Goal: Check status

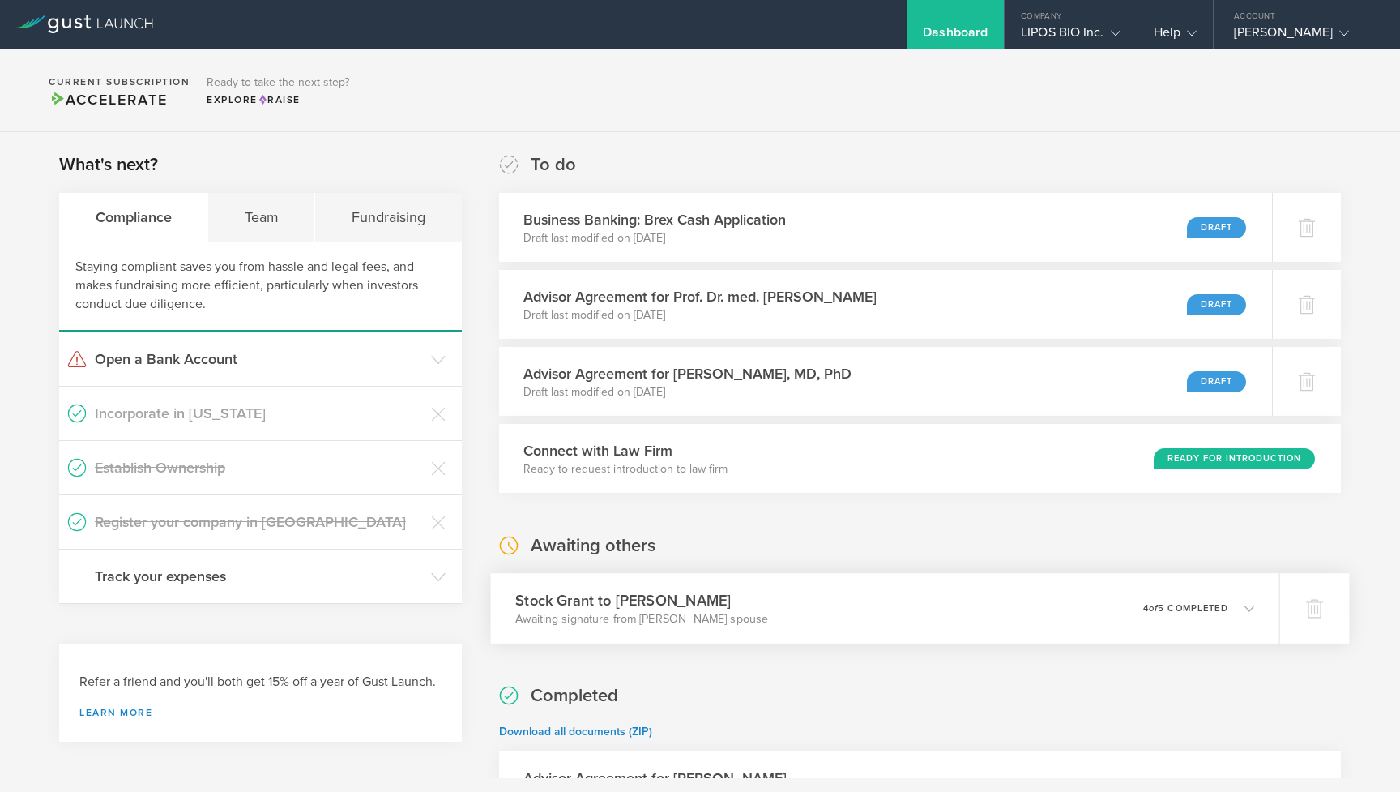
click at [842, 600] on div "Stock [PERSON_NAME] to [PERSON_NAME] Awaiting signature from [PERSON_NAME] spou…" at bounding box center [884, 608] width 788 height 71
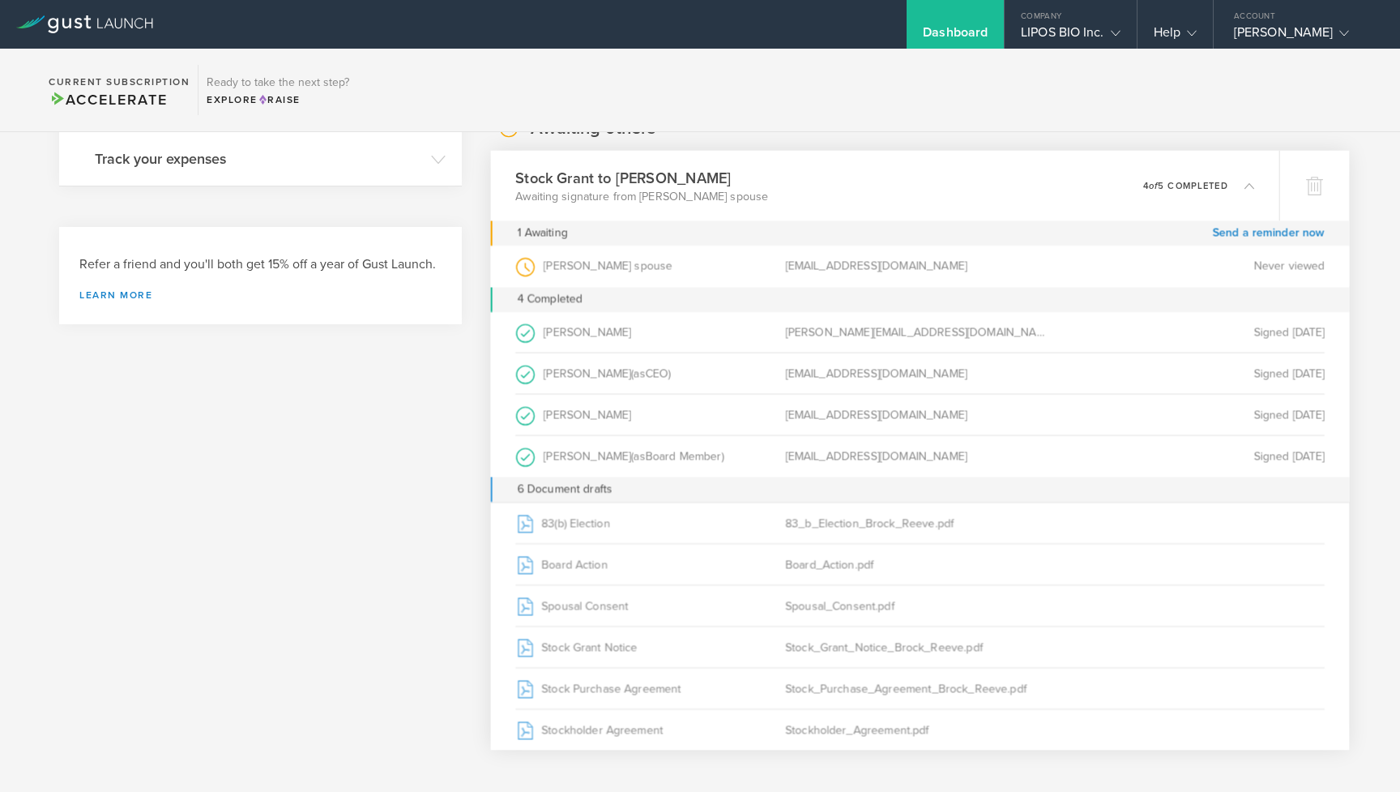
scroll to position [396, 0]
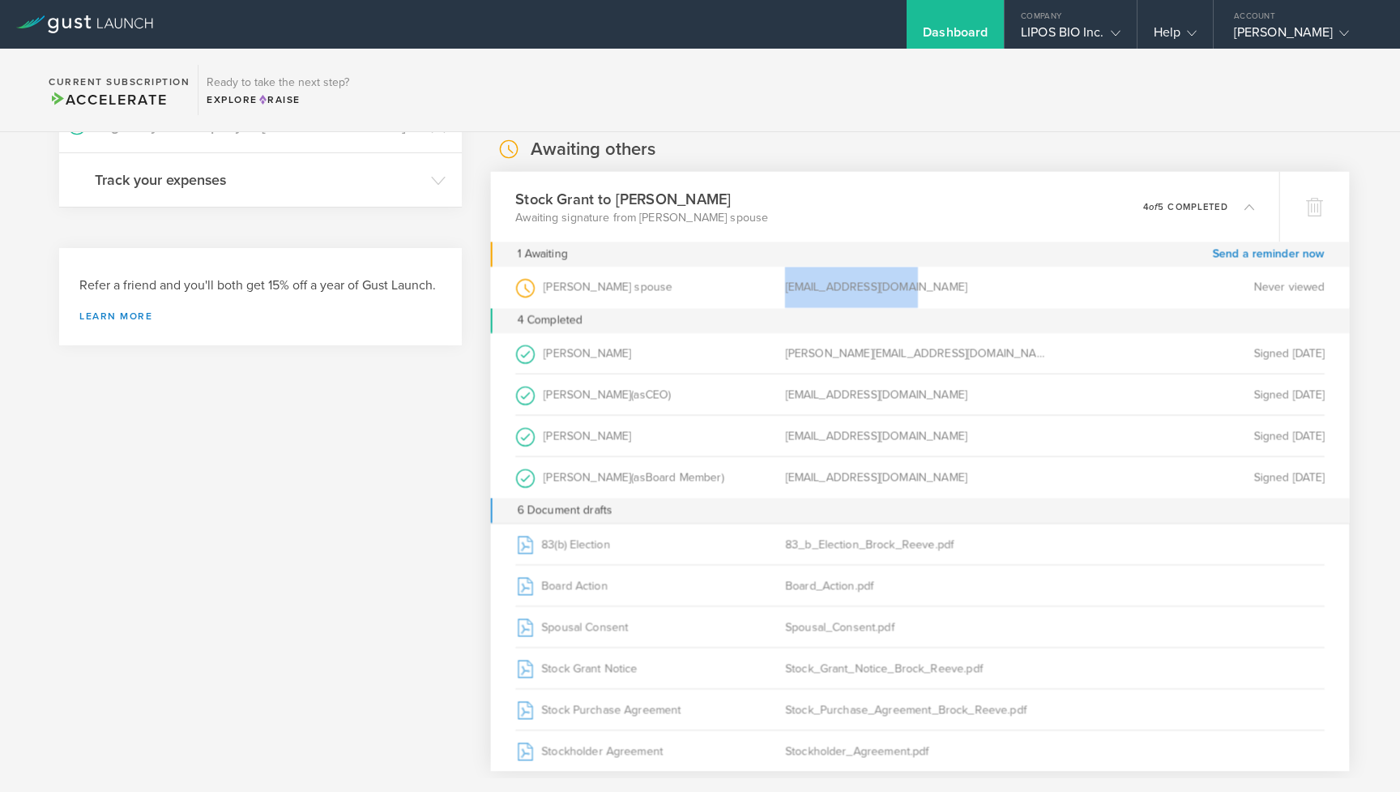
drag, startPoint x: 784, startPoint y: 287, endPoint x: 909, endPoint y: 287, distance: 124.8
click at [909, 287] on div "[PERSON_NAME] spouse (as Spouse of Grantee ) [EMAIL_ADDRESS][DOMAIN_NAME] Never…" at bounding box center [920, 287] width 810 height 41
copy div "[PERSON_NAME] spouse (as Spouse of Grantee ) [EMAIL_ADDRESS][DOMAIN_NAME]"
click at [313, 473] on div "What's next? Compliance Team Fundraising Staying compliant saves you from hassl…" at bounding box center [260, 659] width 403 height 1806
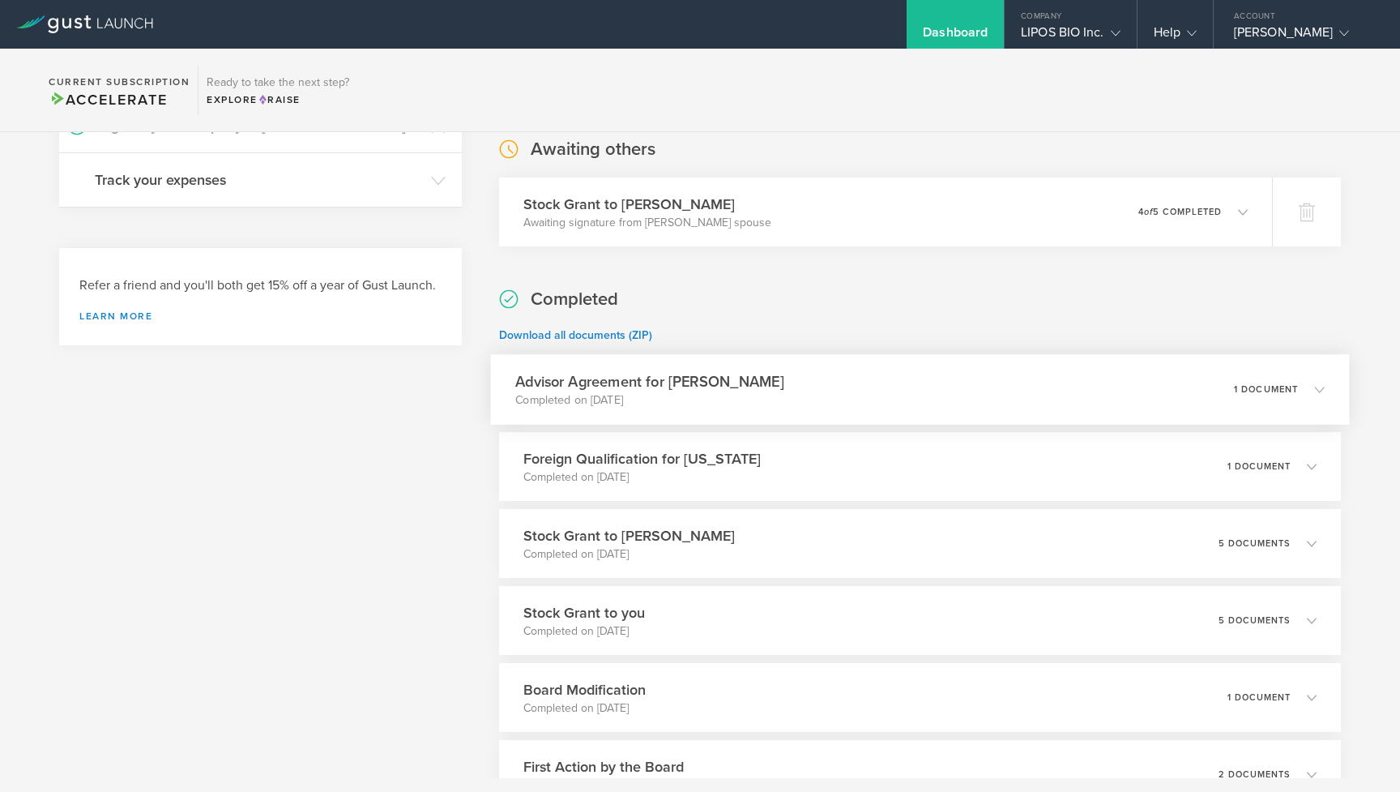
click at [710, 400] on p "Completed on [DATE]" at bounding box center [649, 400] width 269 height 16
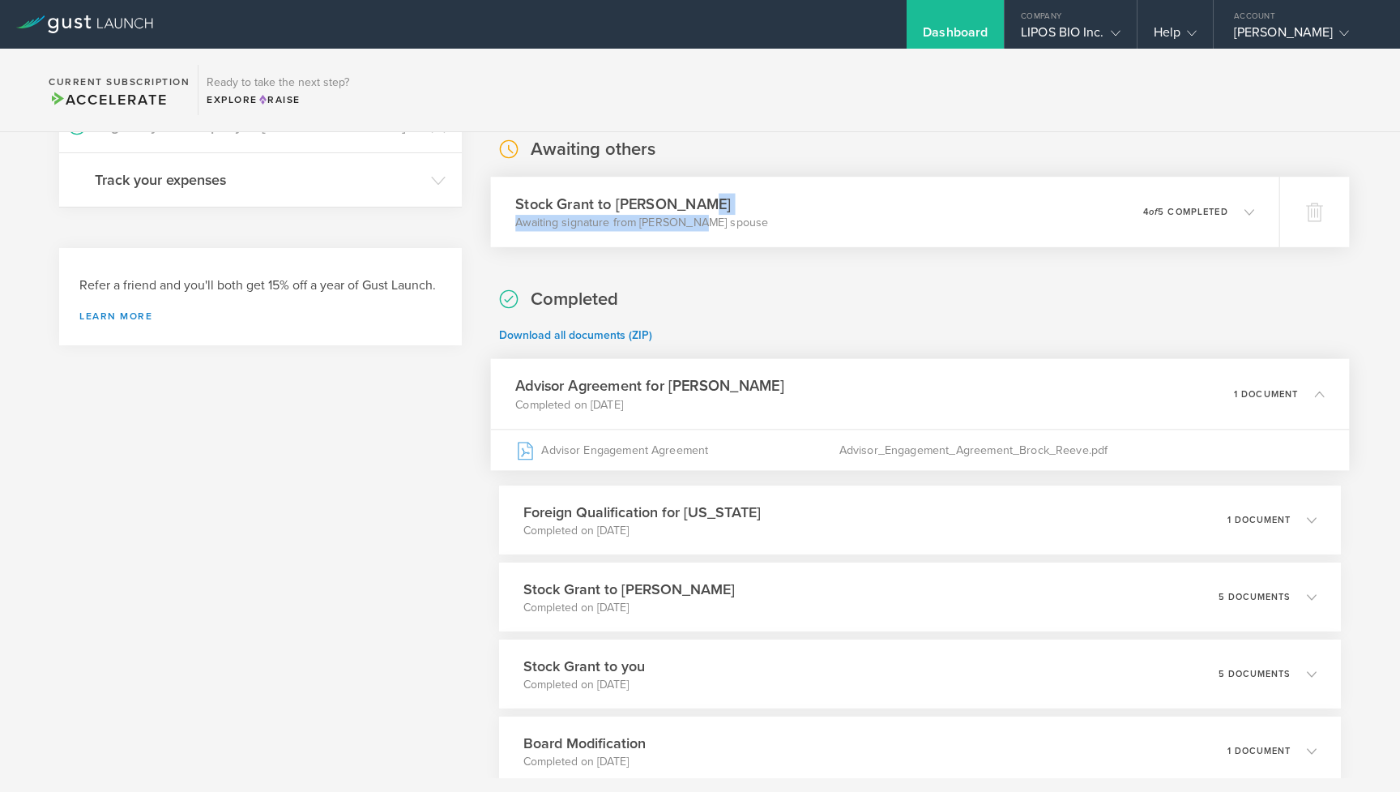
click at [698, 214] on div "Stock [PERSON_NAME] to [PERSON_NAME] Awaiting signature from [PERSON_NAME] spou…" at bounding box center [641, 212] width 253 height 38
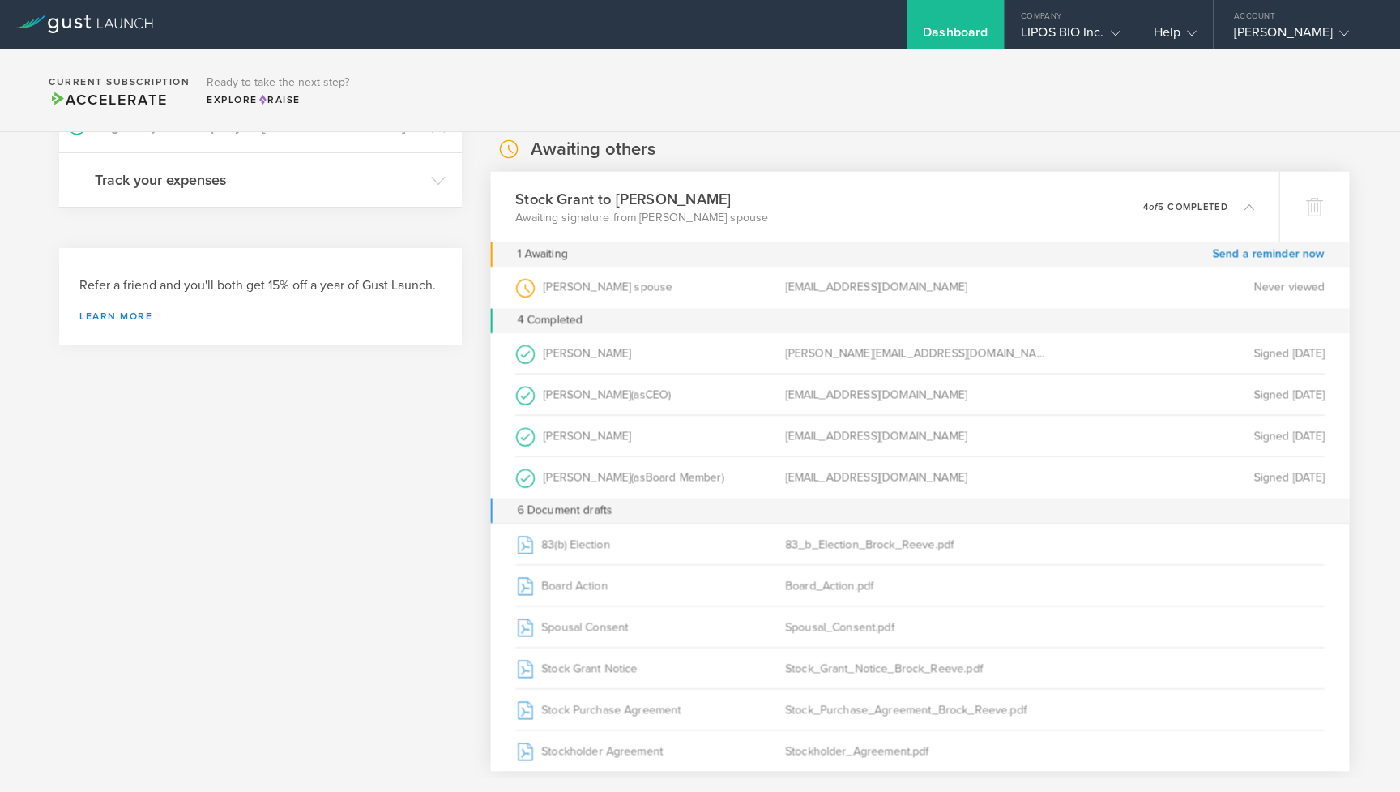
click at [405, 496] on div "What's next? Compliance Team Fundraising Staying compliant saves you from hassl…" at bounding box center [260, 659] width 403 height 1806
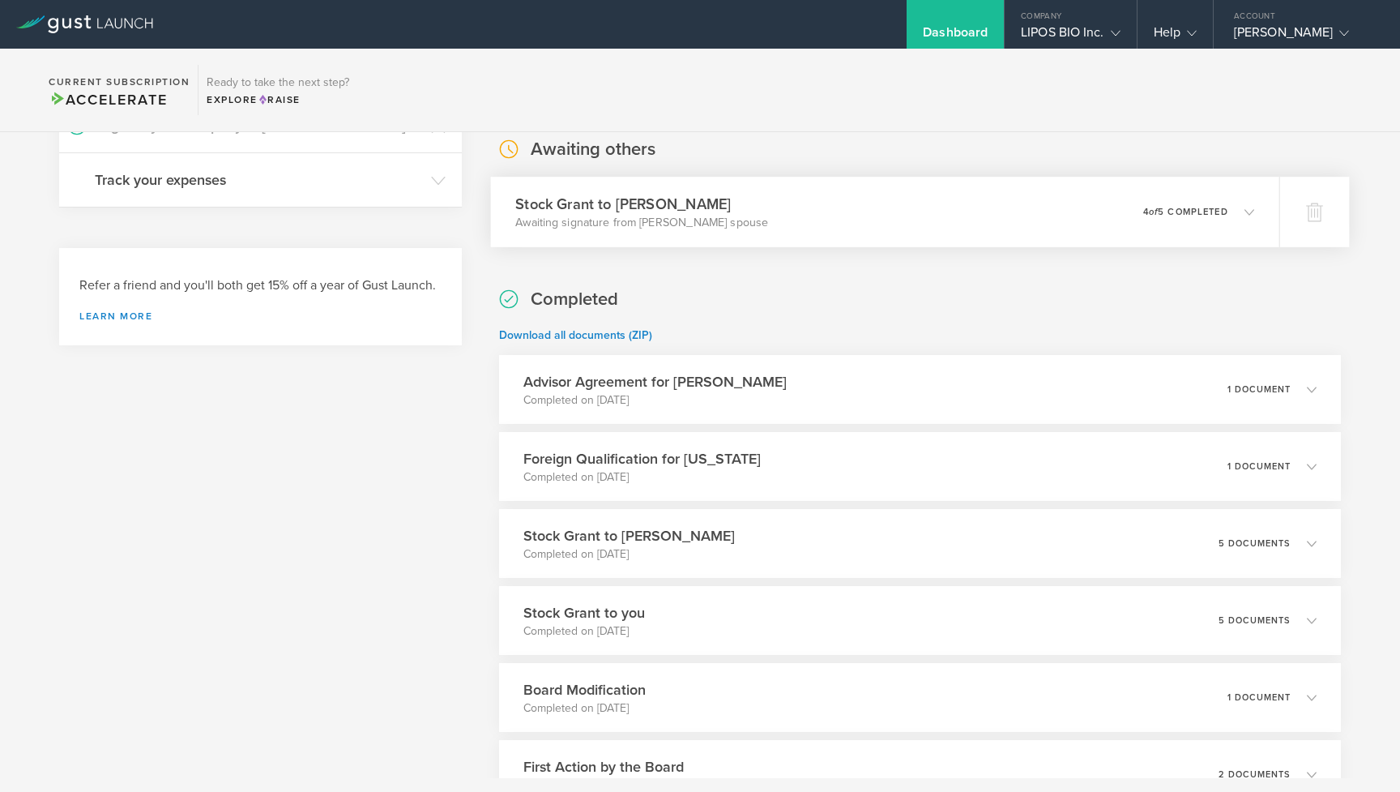
click at [786, 218] on div "Stock [PERSON_NAME] to [PERSON_NAME] Awaiting signature from [PERSON_NAME] spou…" at bounding box center [884, 212] width 788 height 71
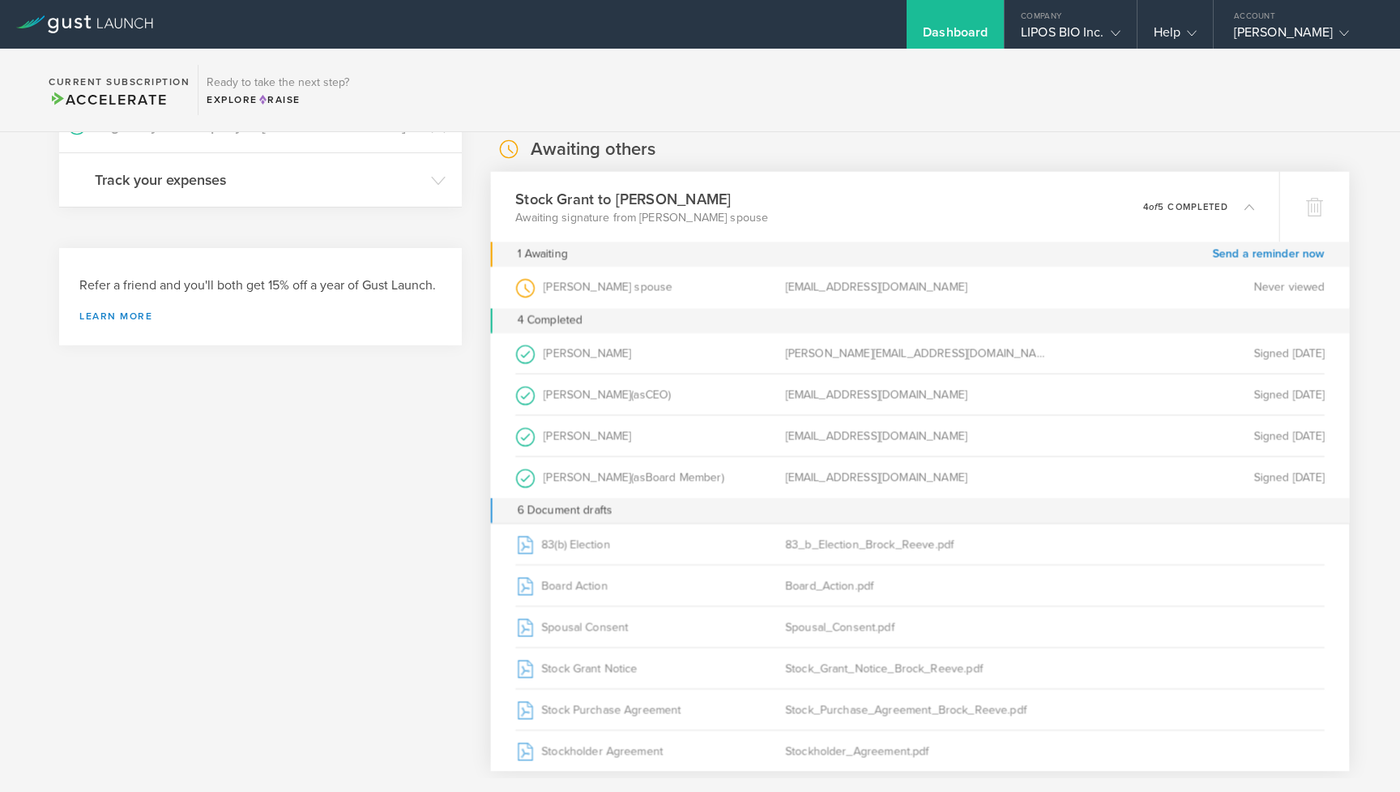
click at [368, 353] on div "What's next? Compliance Team Fundraising Staying compliant saves you from hassl…" at bounding box center [260, 659] width 403 height 1806
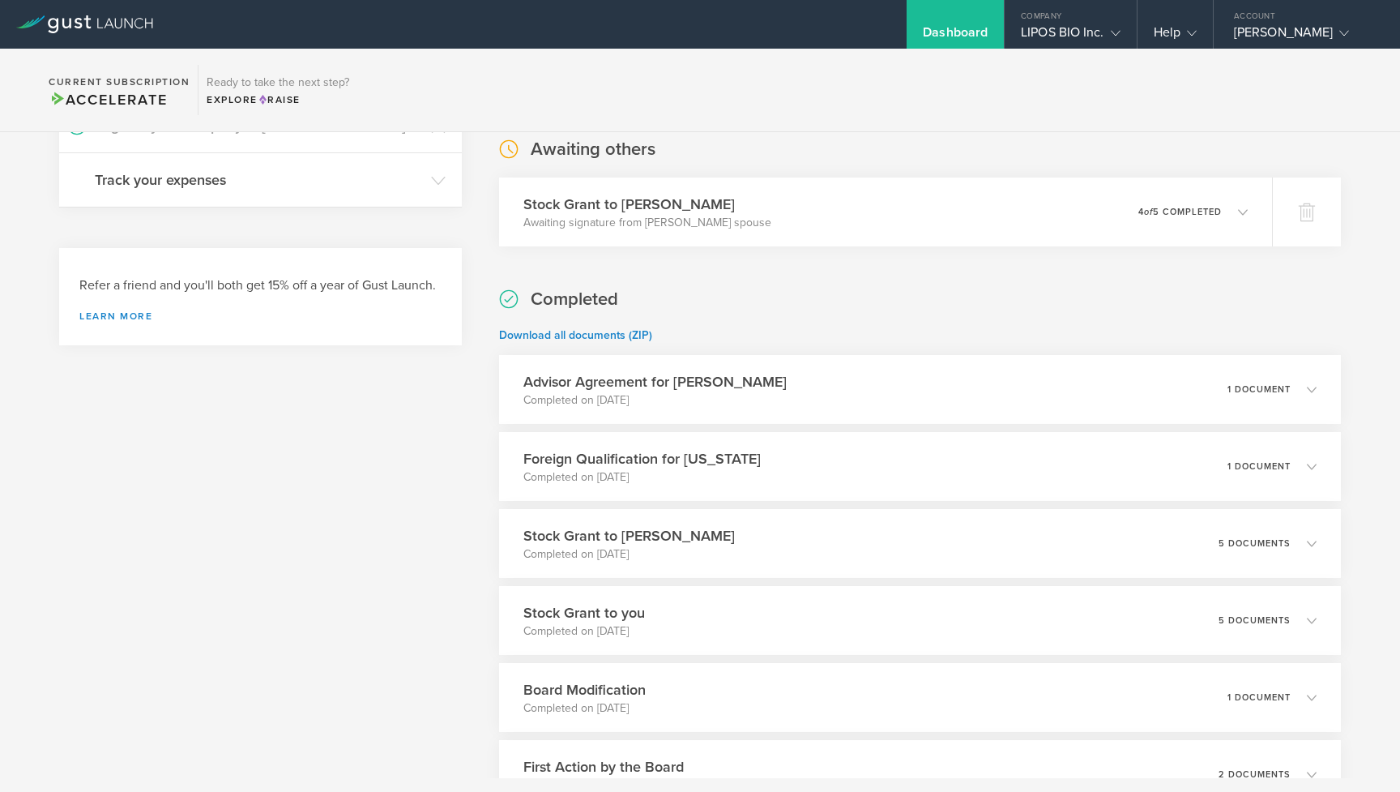
click at [787, 402] on div "Advisor Agreement for [PERSON_NAME] Completed on [DATE] 1 document" at bounding box center [920, 389] width 842 height 69
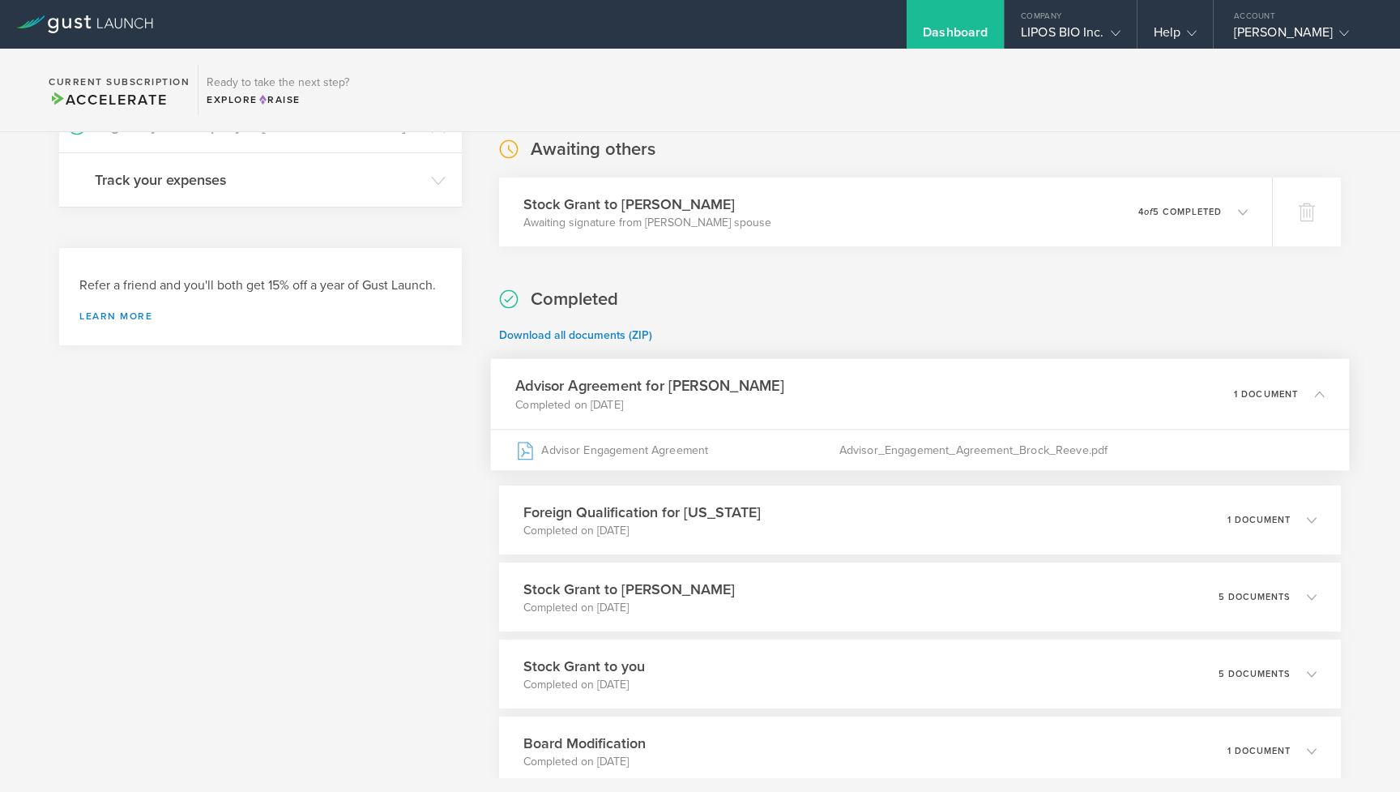
click at [730, 379] on h3 "Advisor Agreement for [PERSON_NAME]" at bounding box center [649, 386] width 269 height 22
